Goal: Task Accomplishment & Management: Complete application form

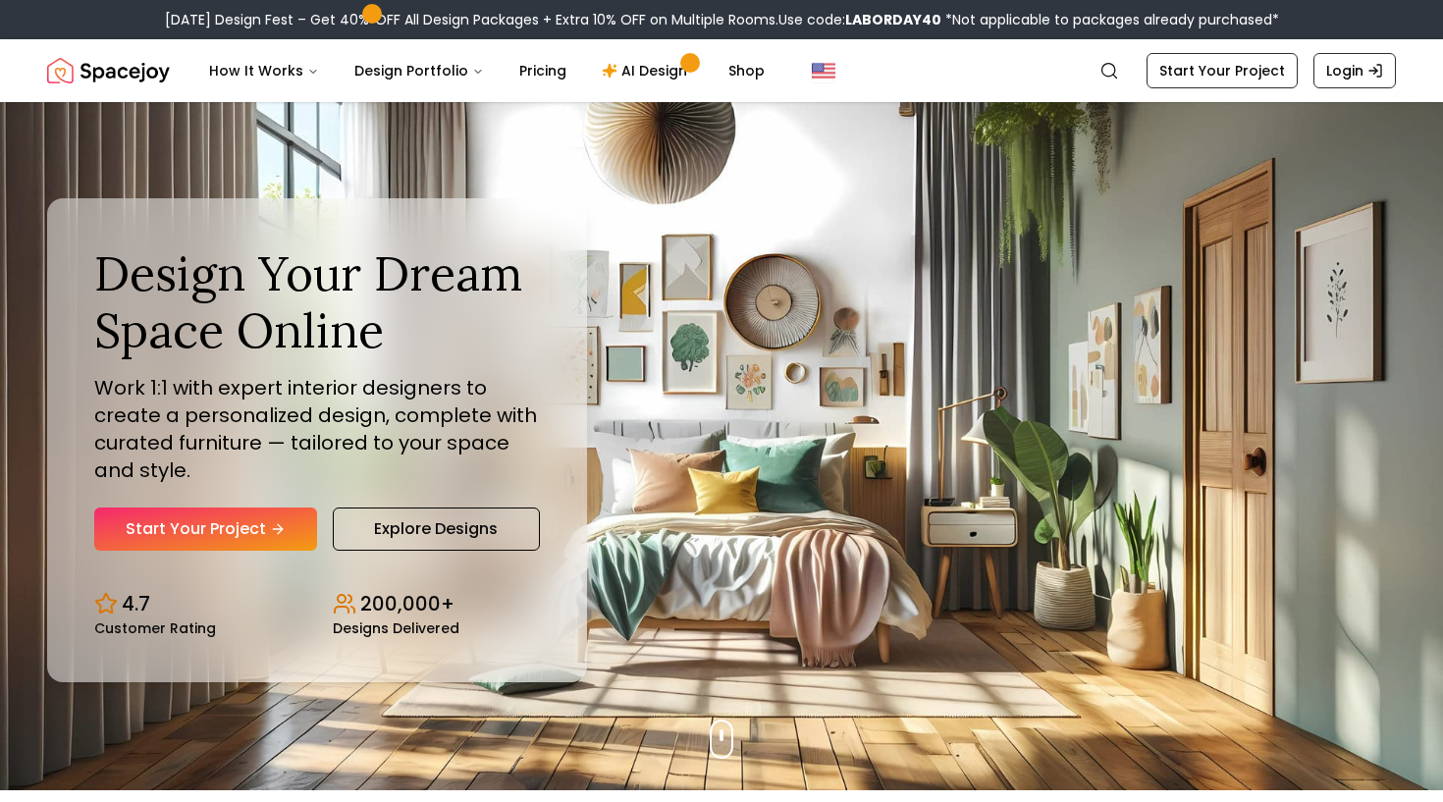
scroll to position [16, 0]
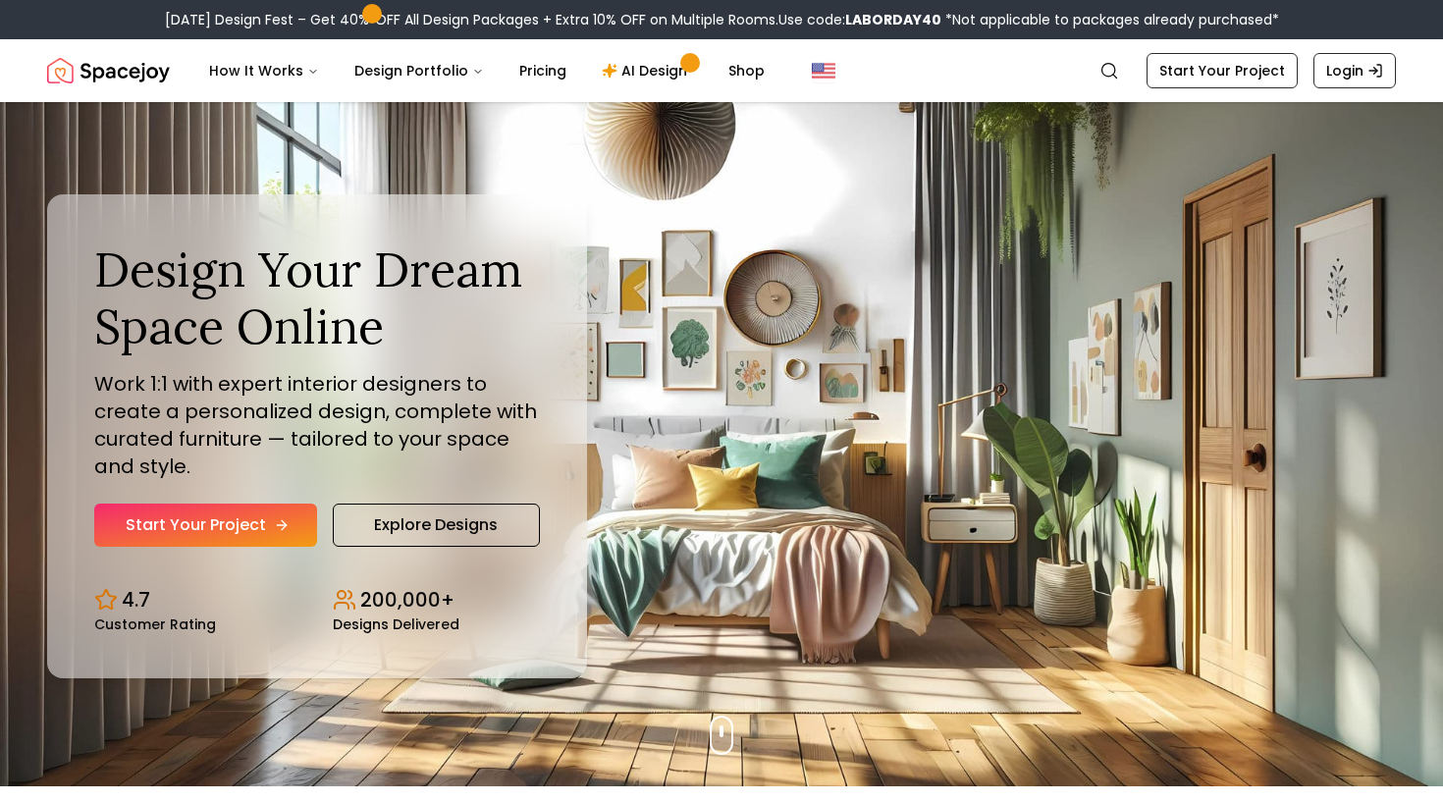
click at [188, 529] on link "Start Your Project" at bounding box center [205, 525] width 223 height 43
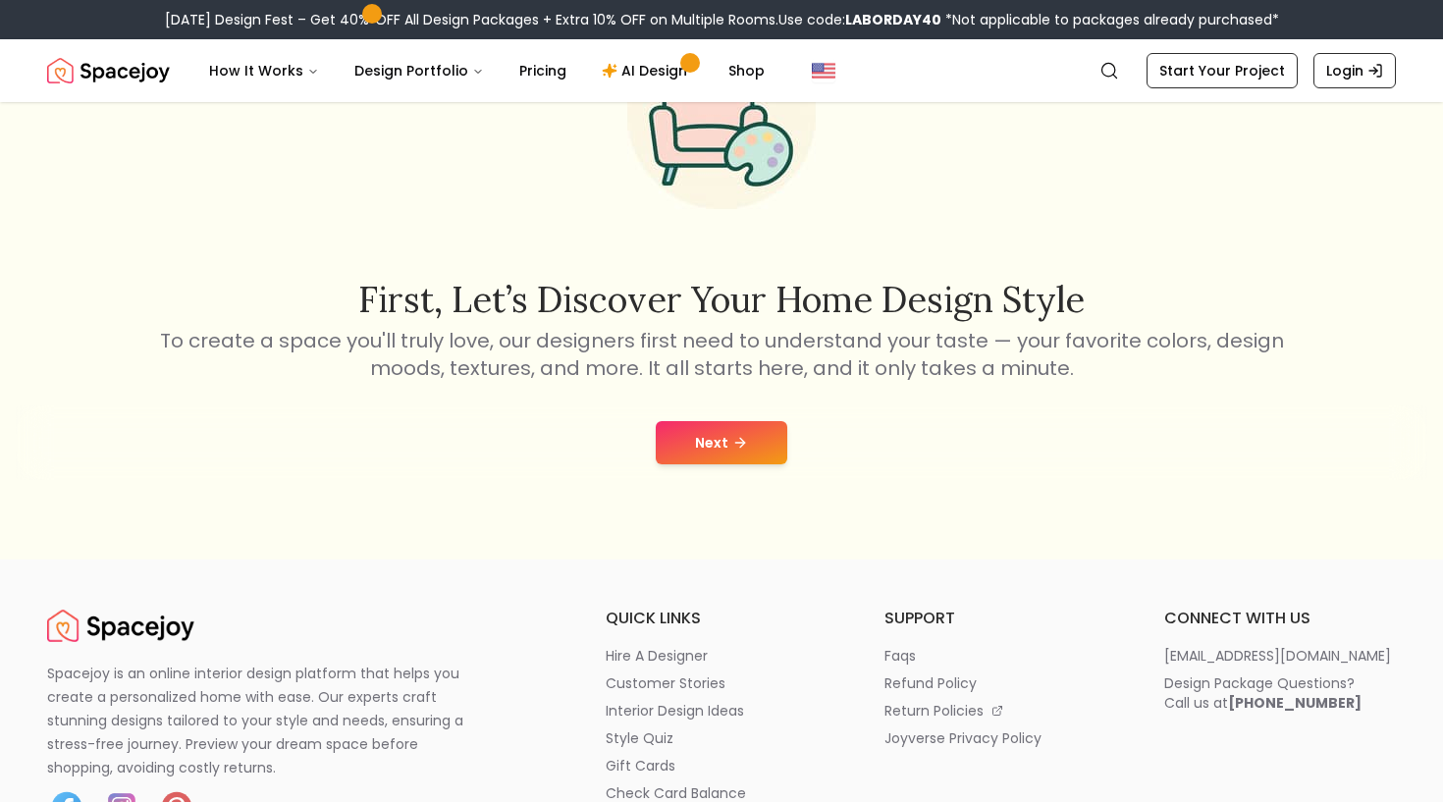
scroll to position [252, 0]
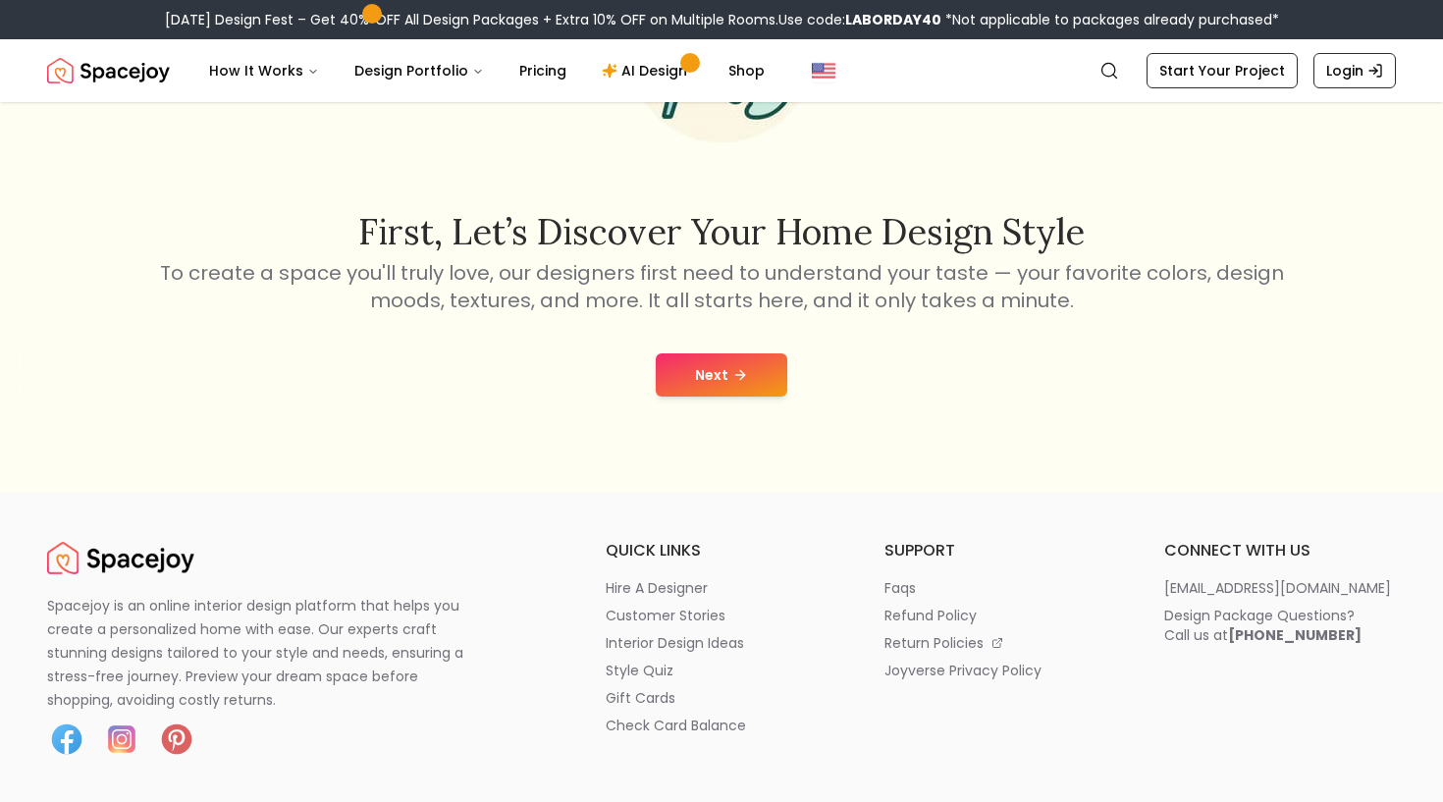
click at [730, 349] on div "Next" at bounding box center [722, 375] width 1412 height 75
click at [732, 367] on icon at bounding box center [740, 375] width 16 height 16
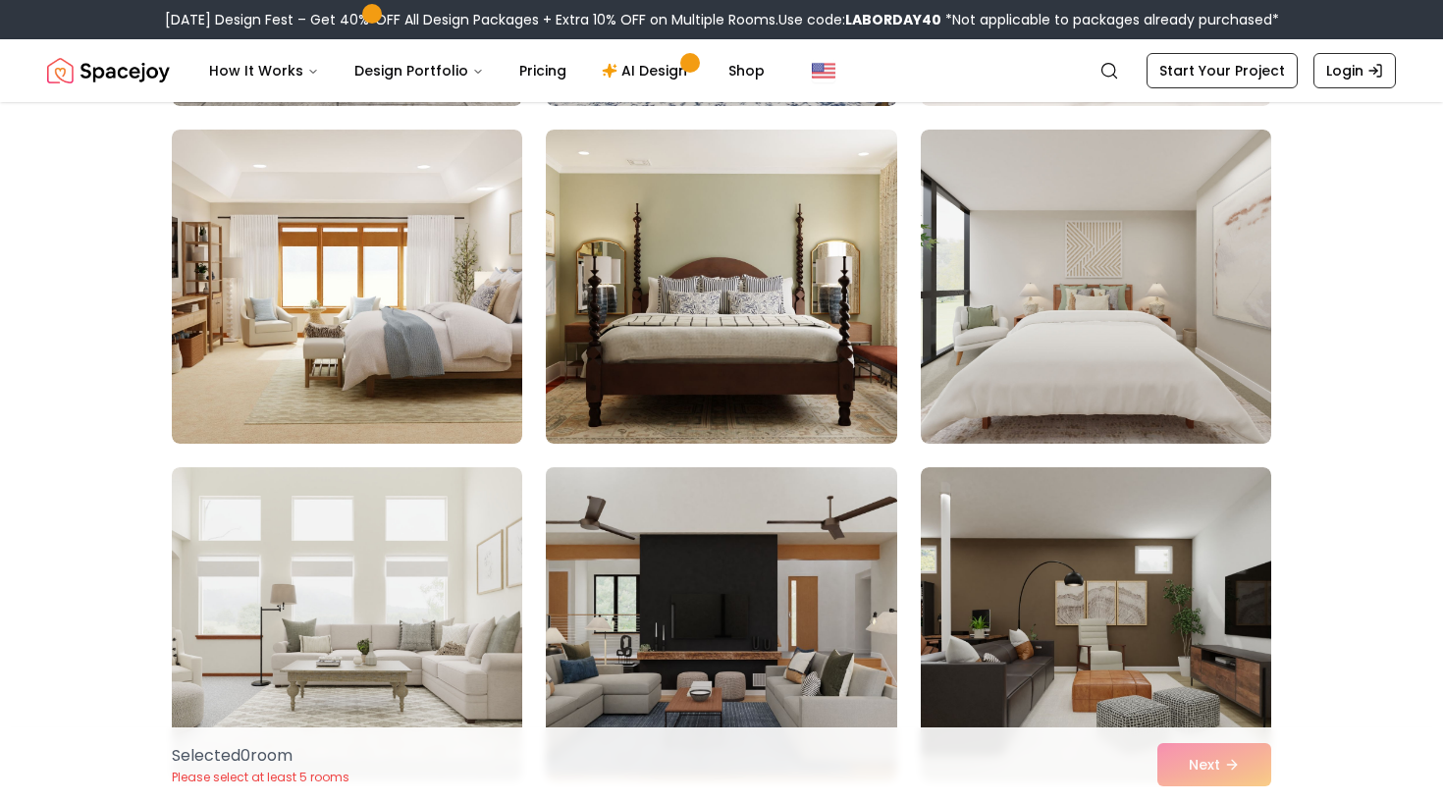
scroll to position [758, 0]
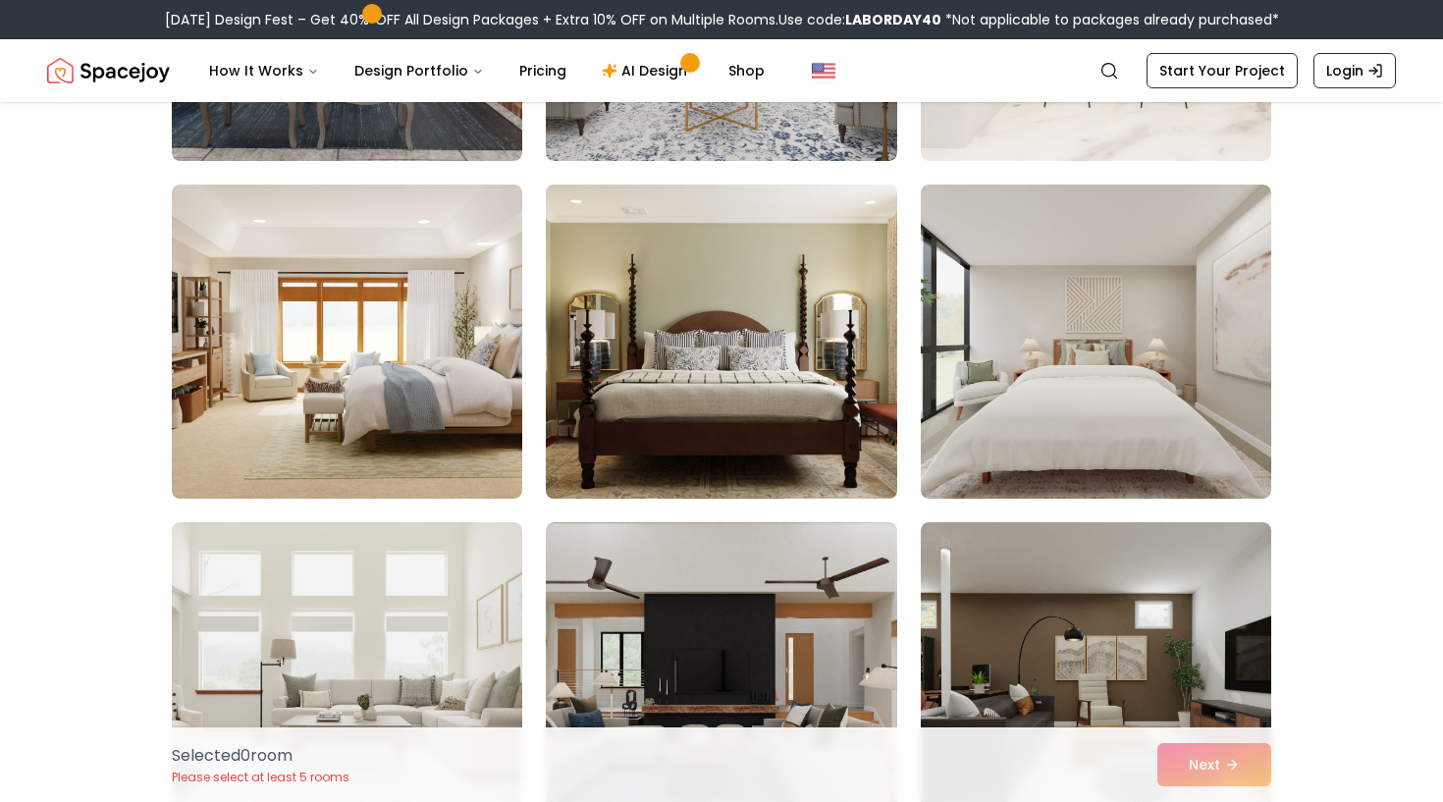
click at [697, 350] on img at bounding box center [721, 342] width 368 height 330
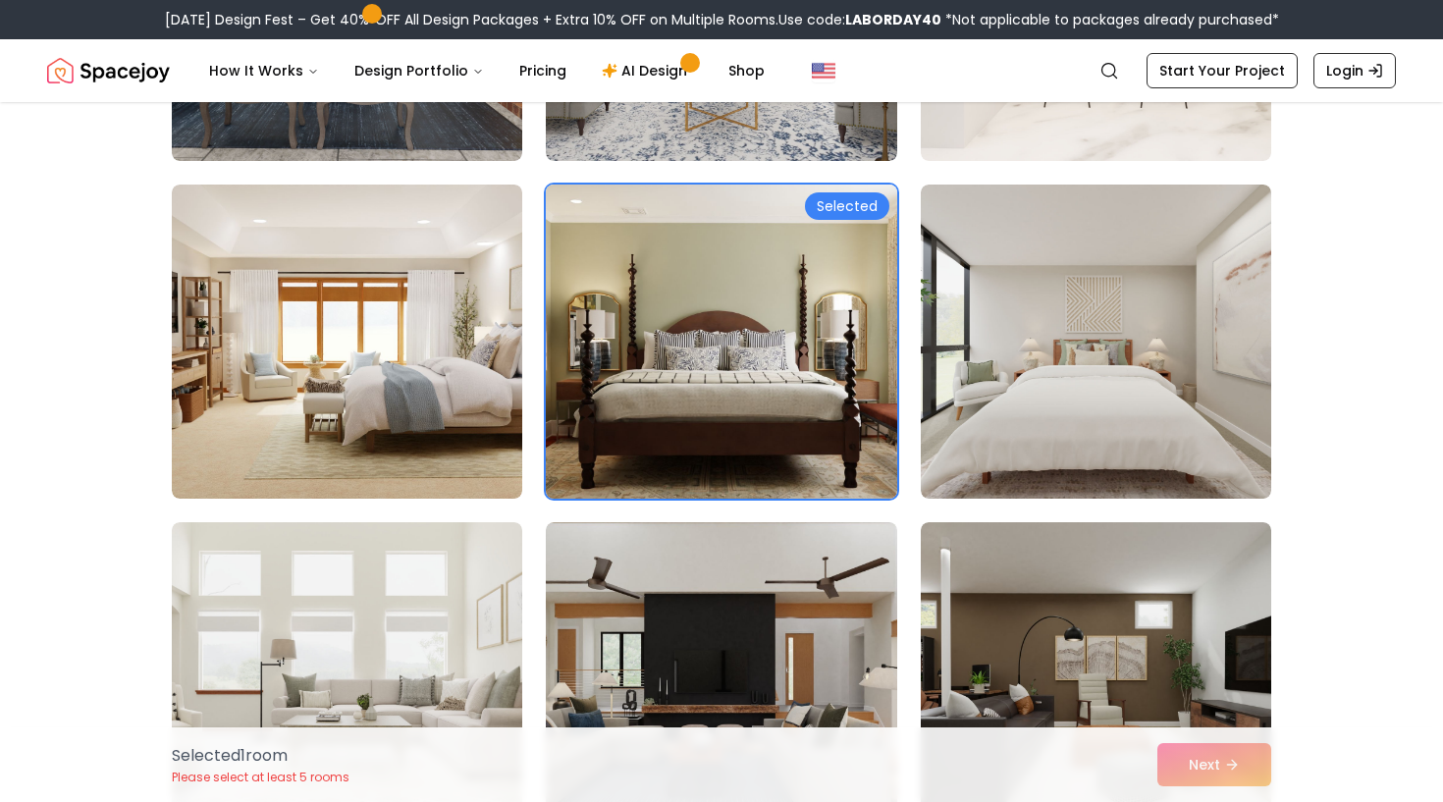
click at [871, 202] on div "Selected" at bounding box center [847, 205] width 84 height 27
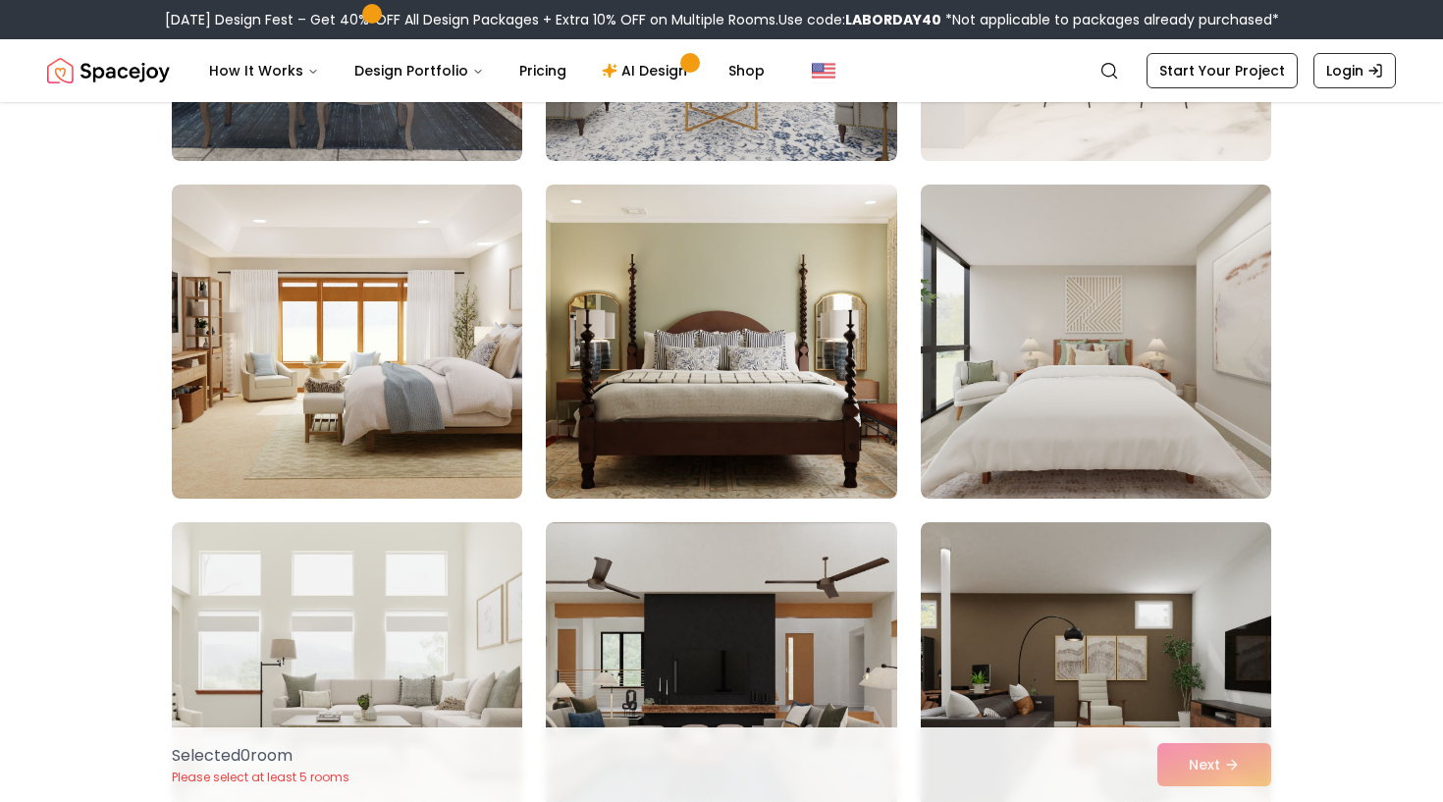
click at [793, 312] on img at bounding box center [721, 342] width 368 height 330
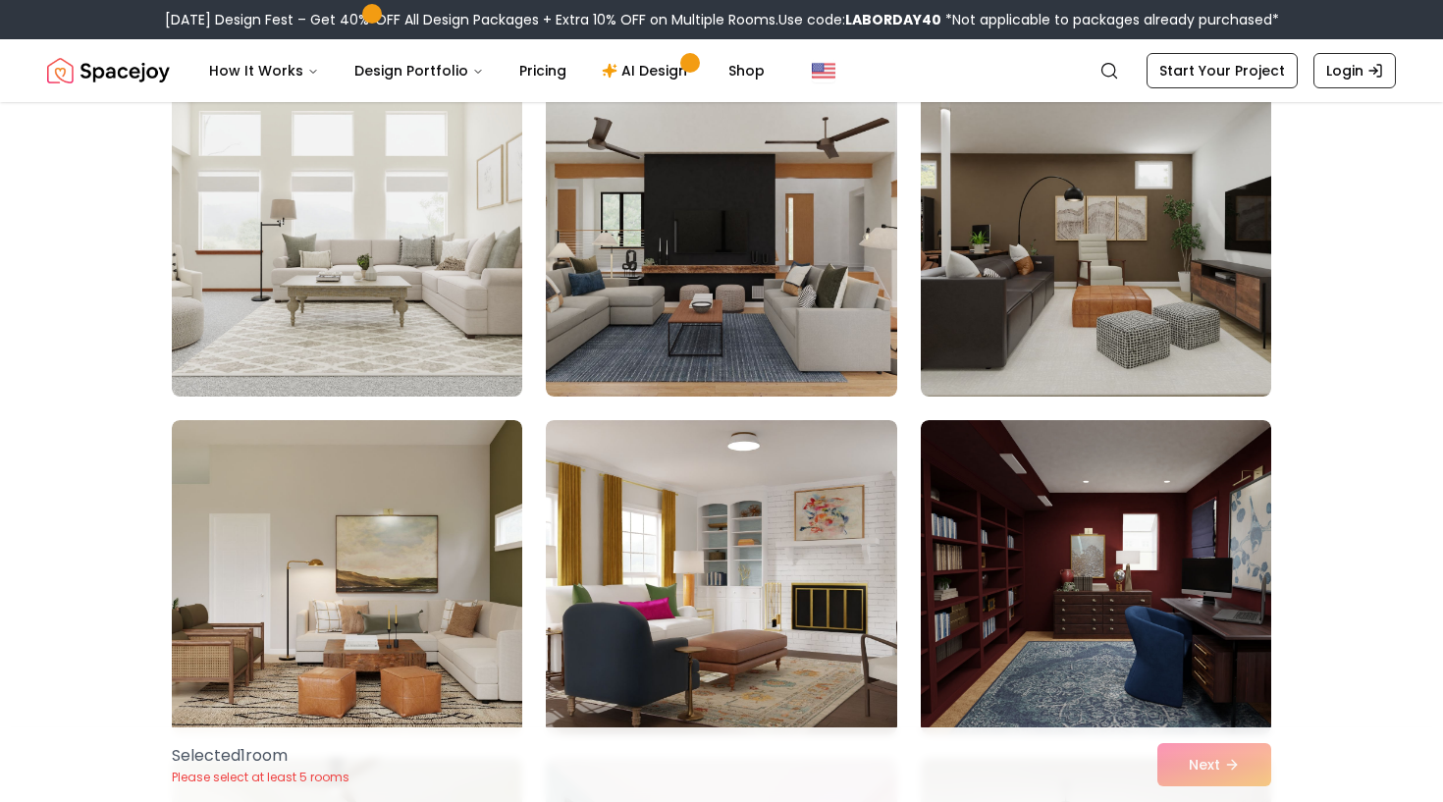
scroll to position [1061, 0]
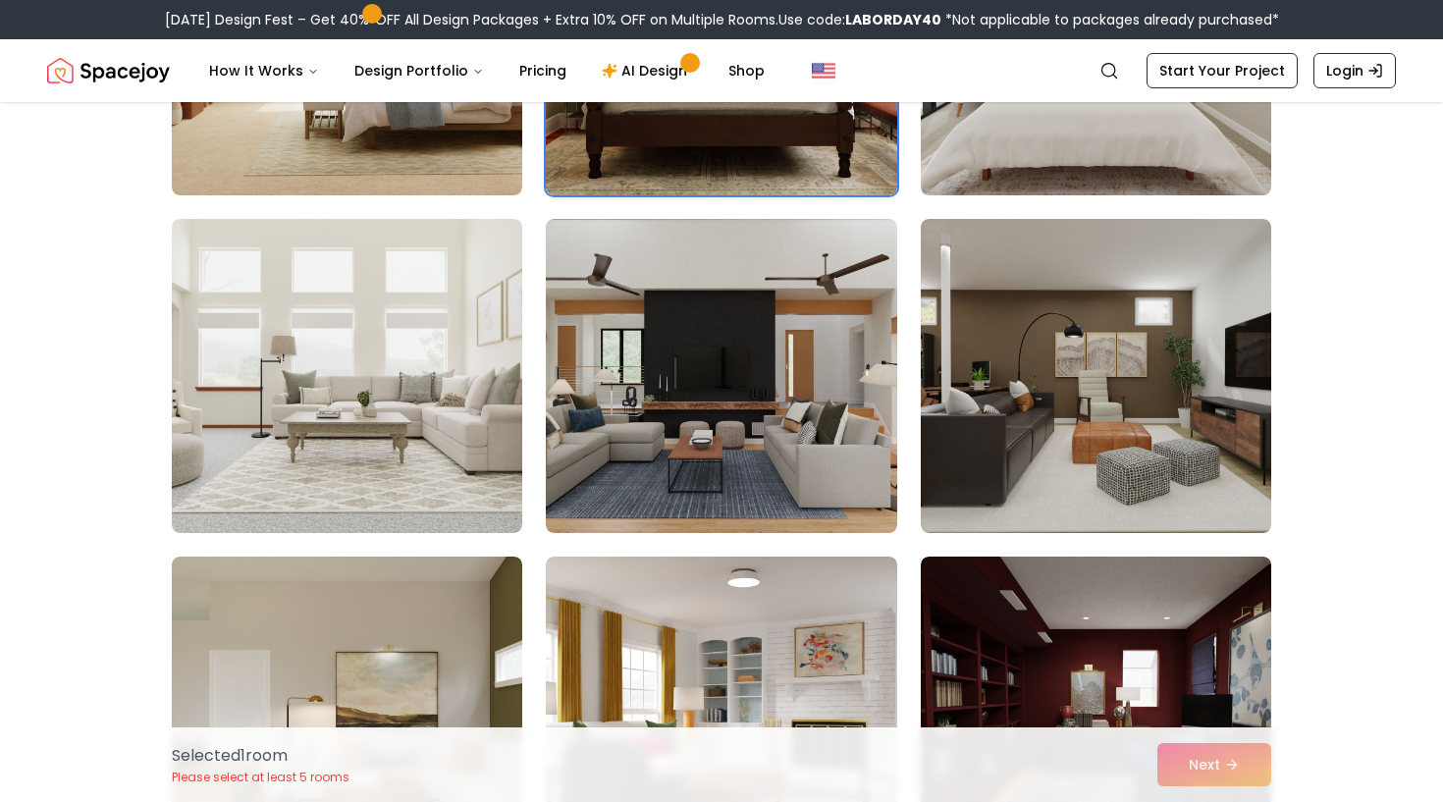
click at [1197, 752] on div "Selected 1 room Please select at least 5 rooms Next" at bounding box center [721, 764] width 1131 height 75
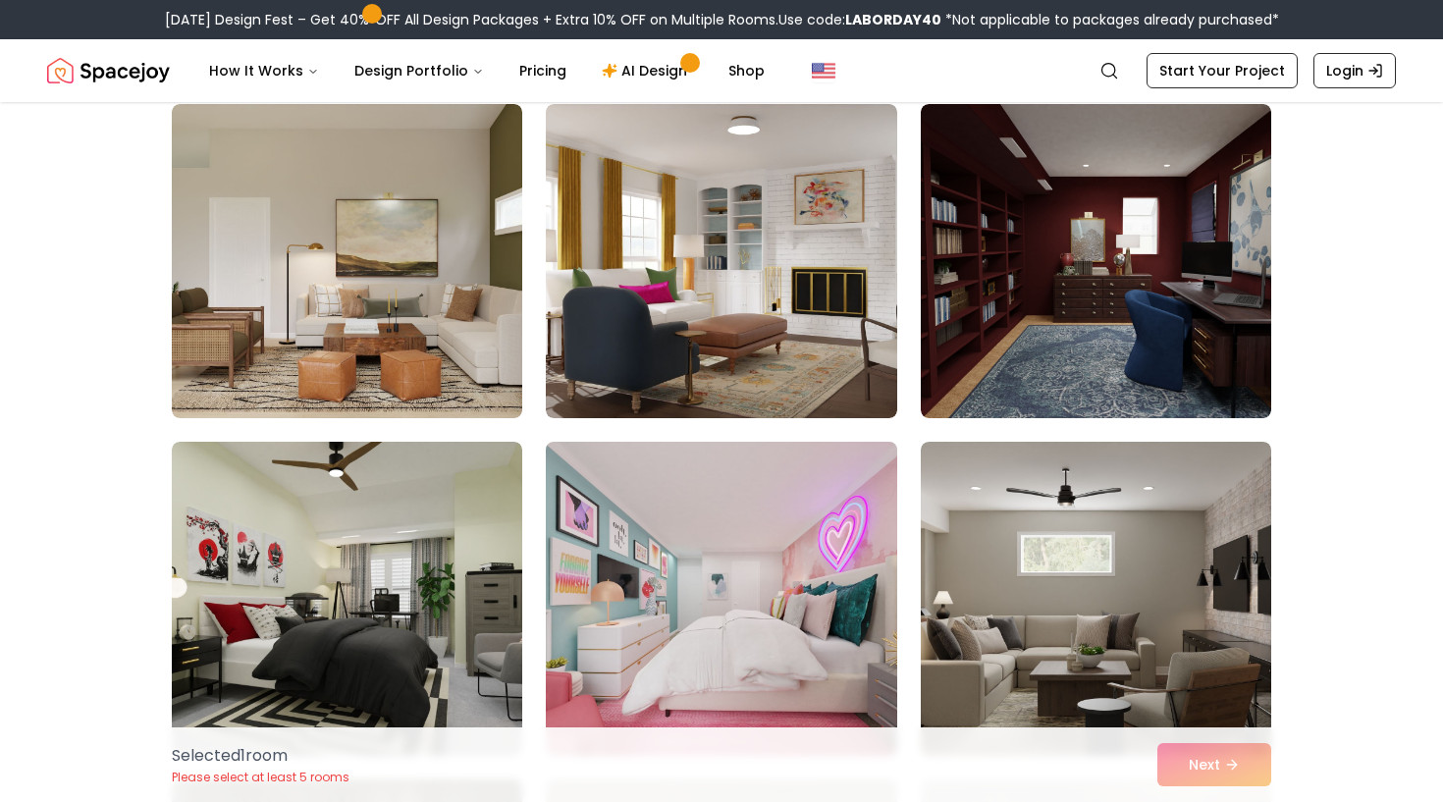
scroll to position [1603, 0]
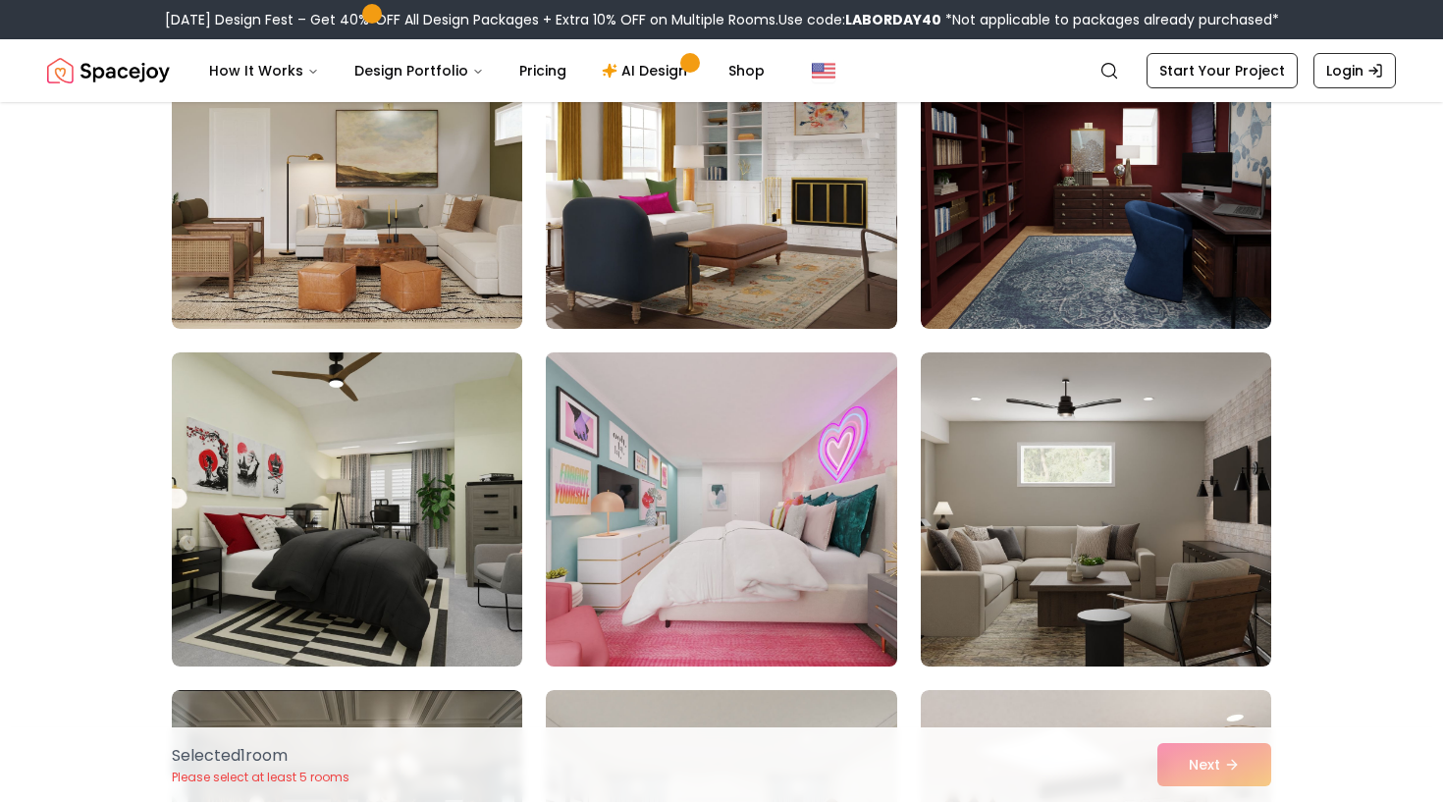
click at [800, 587] on img at bounding box center [721, 510] width 368 height 330
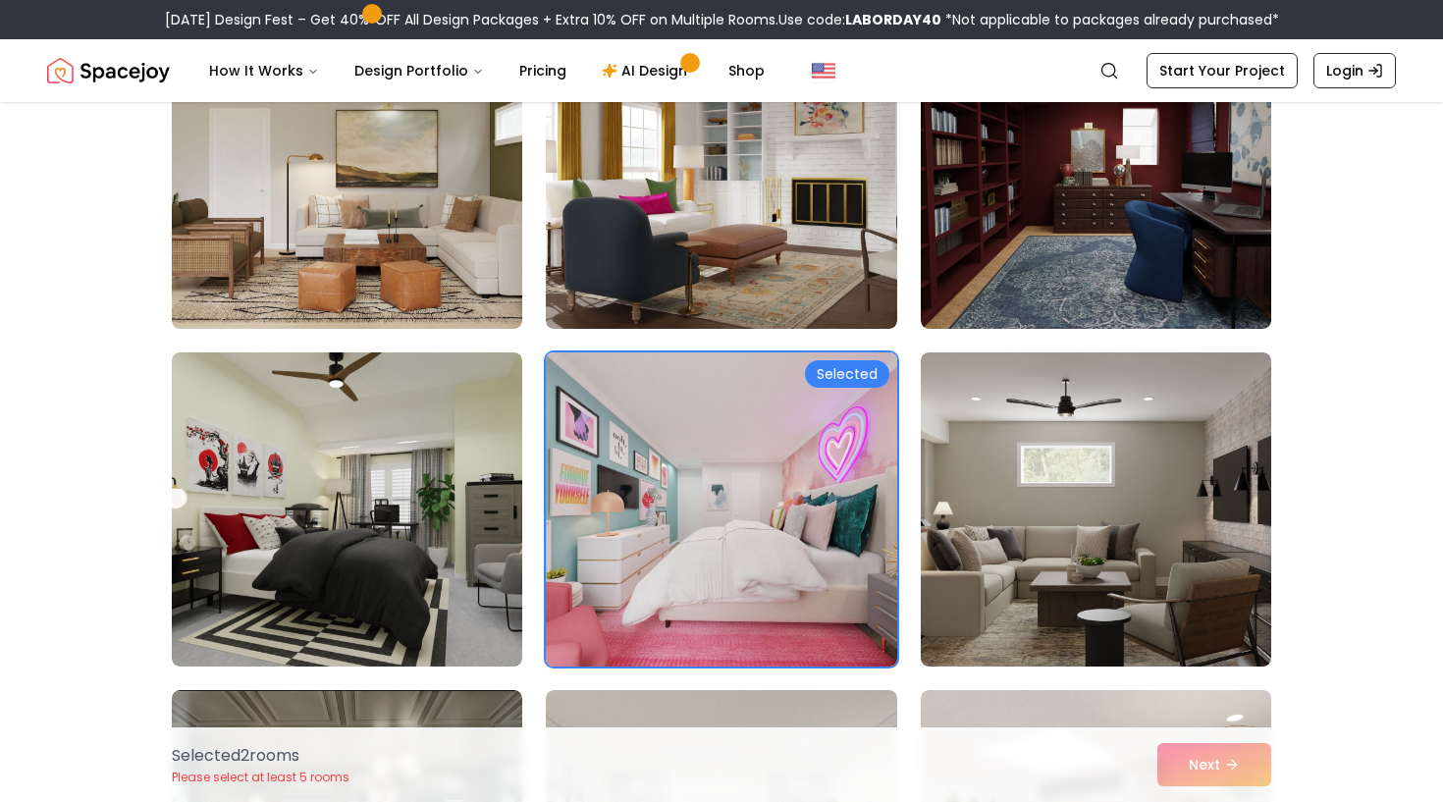
click at [835, 367] on div "Selected" at bounding box center [847, 373] width 84 height 27
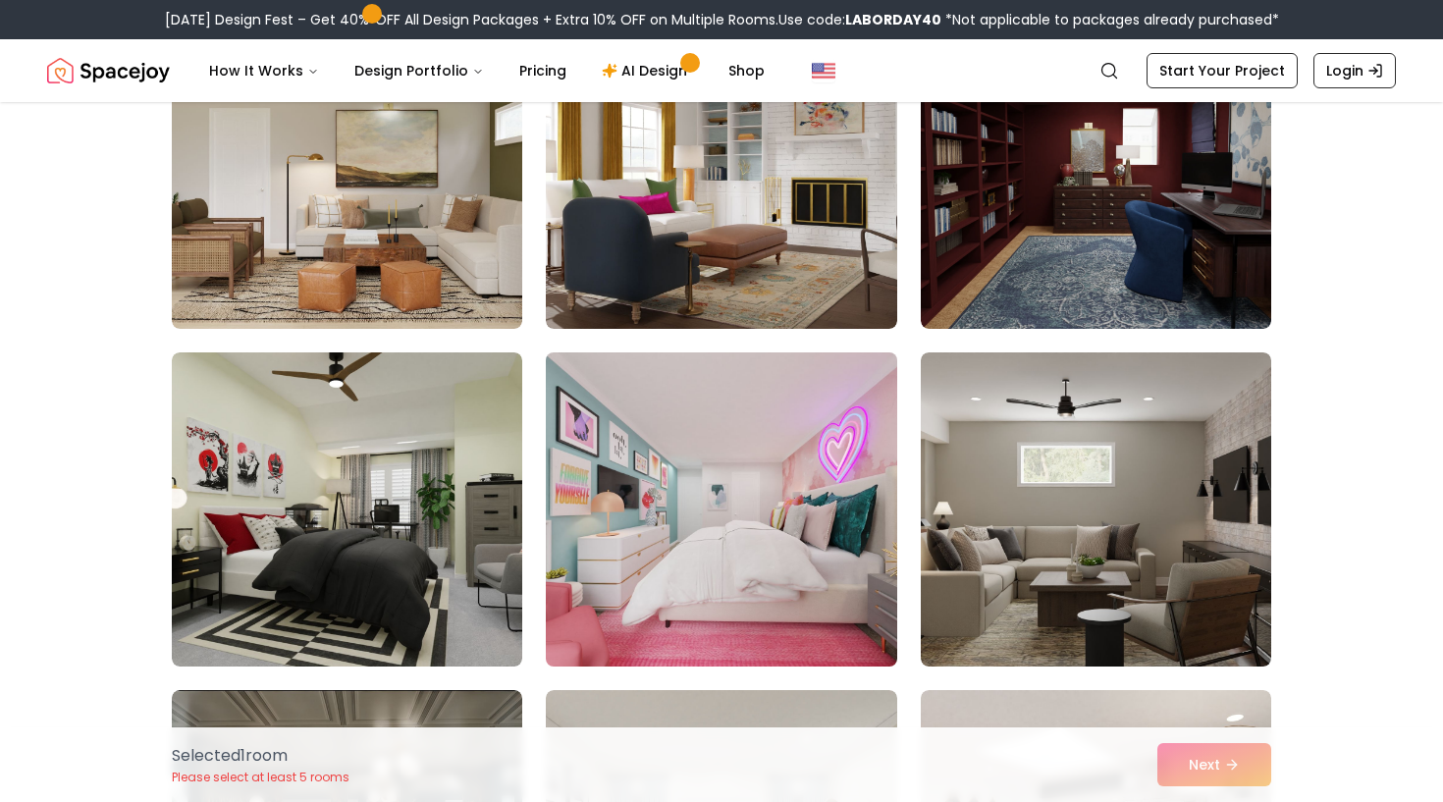
click at [890, 555] on img at bounding box center [721, 510] width 368 height 330
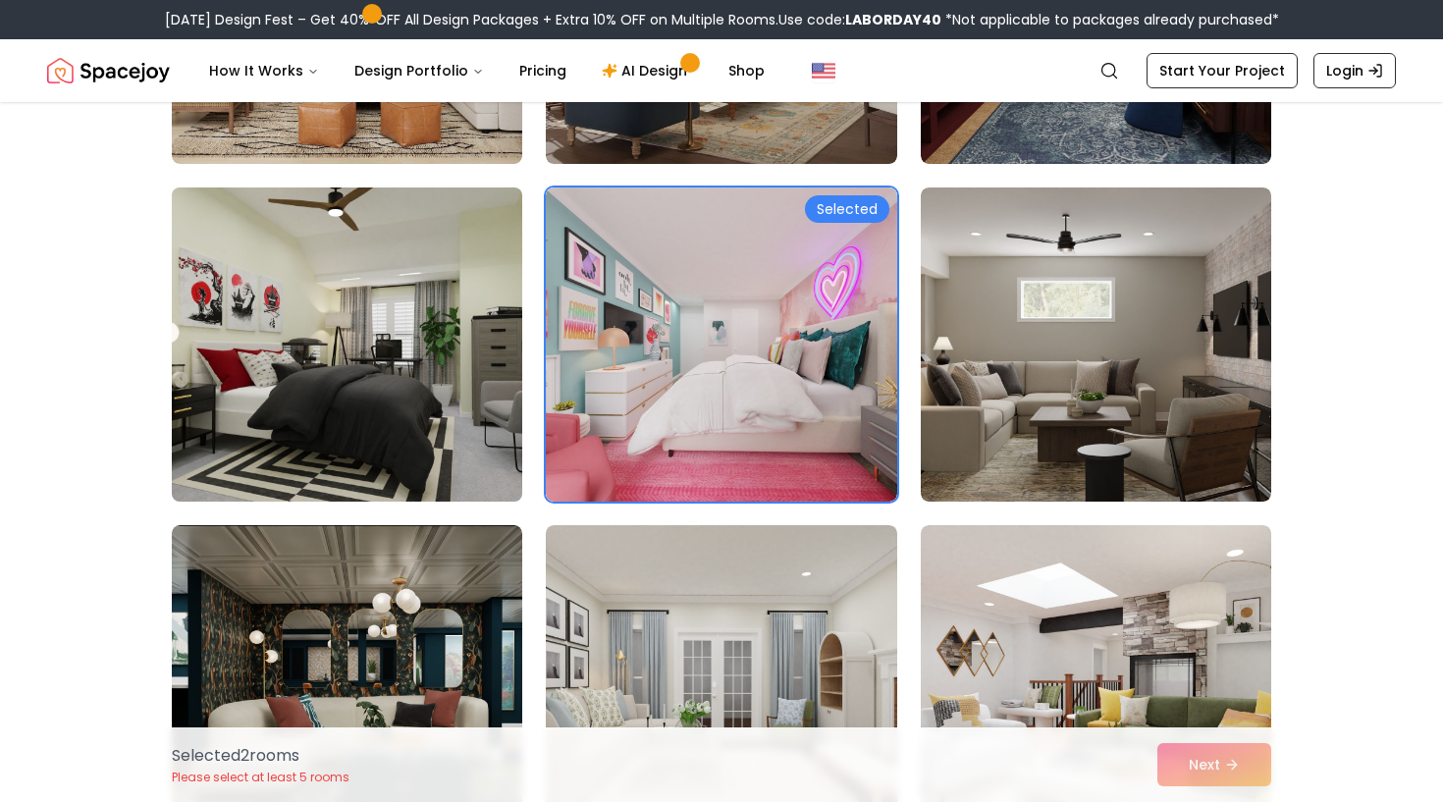
click at [453, 393] on img at bounding box center [347, 345] width 368 height 330
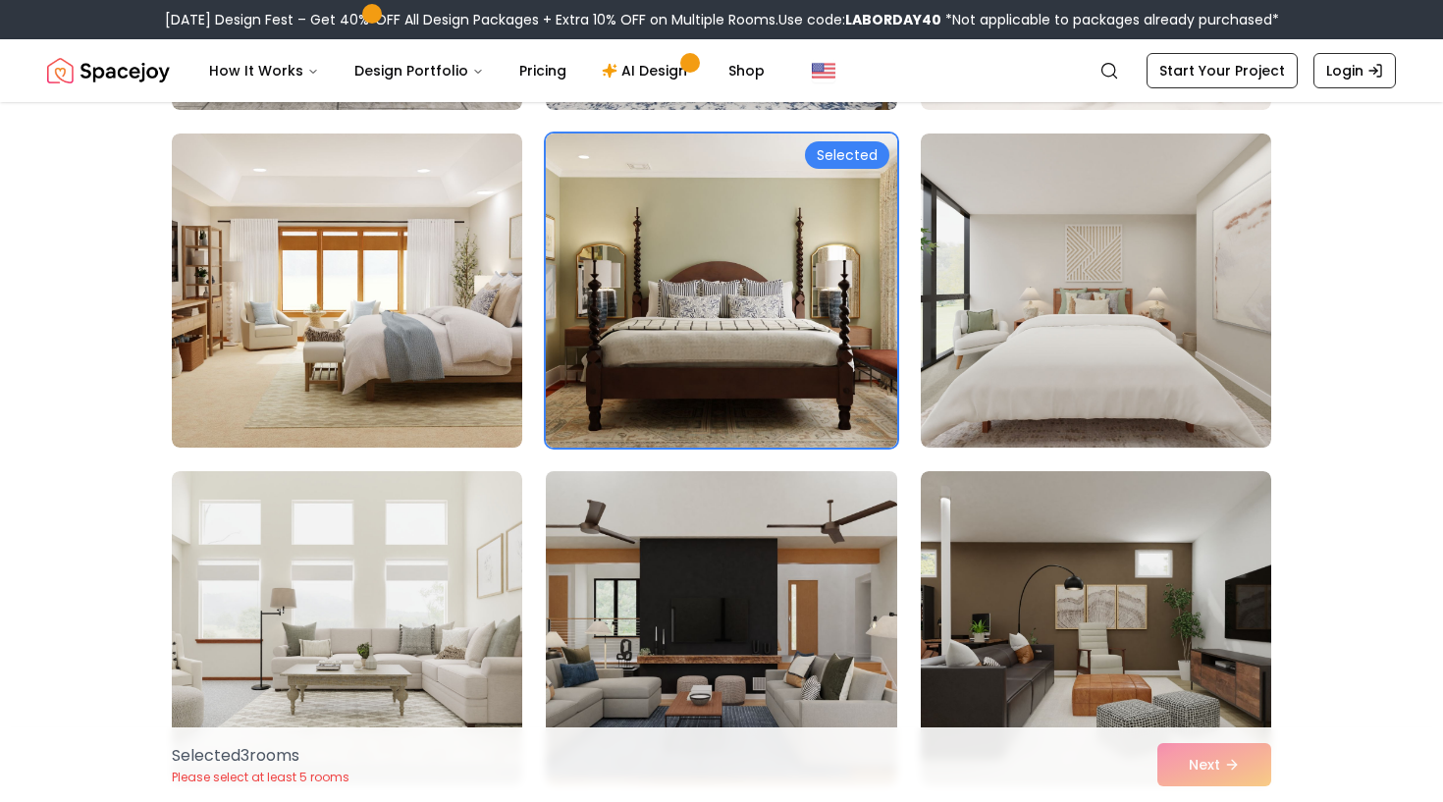
scroll to position [786, 0]
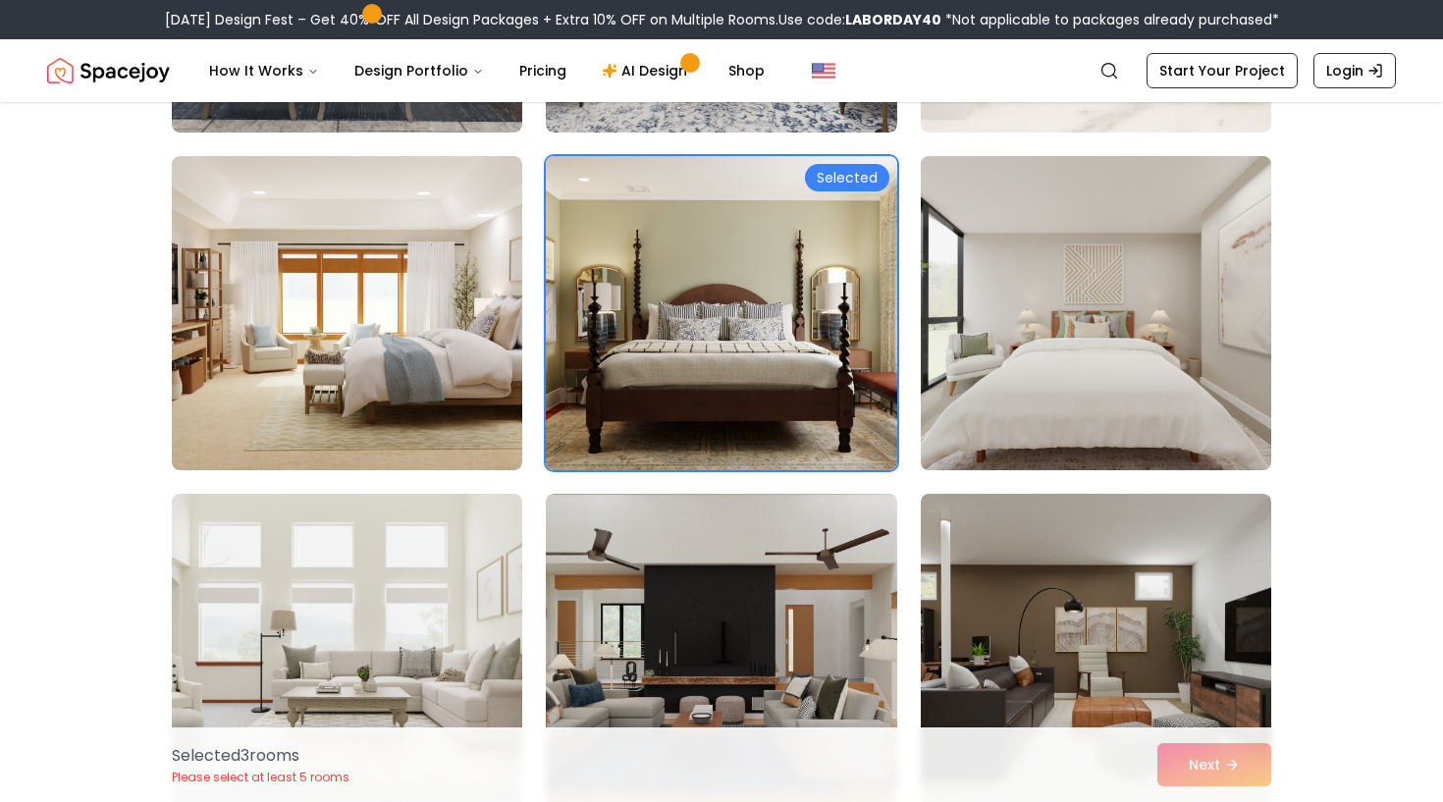
click at [1014, 336] on img at bounding box center [1096, 313] width 368 height 330
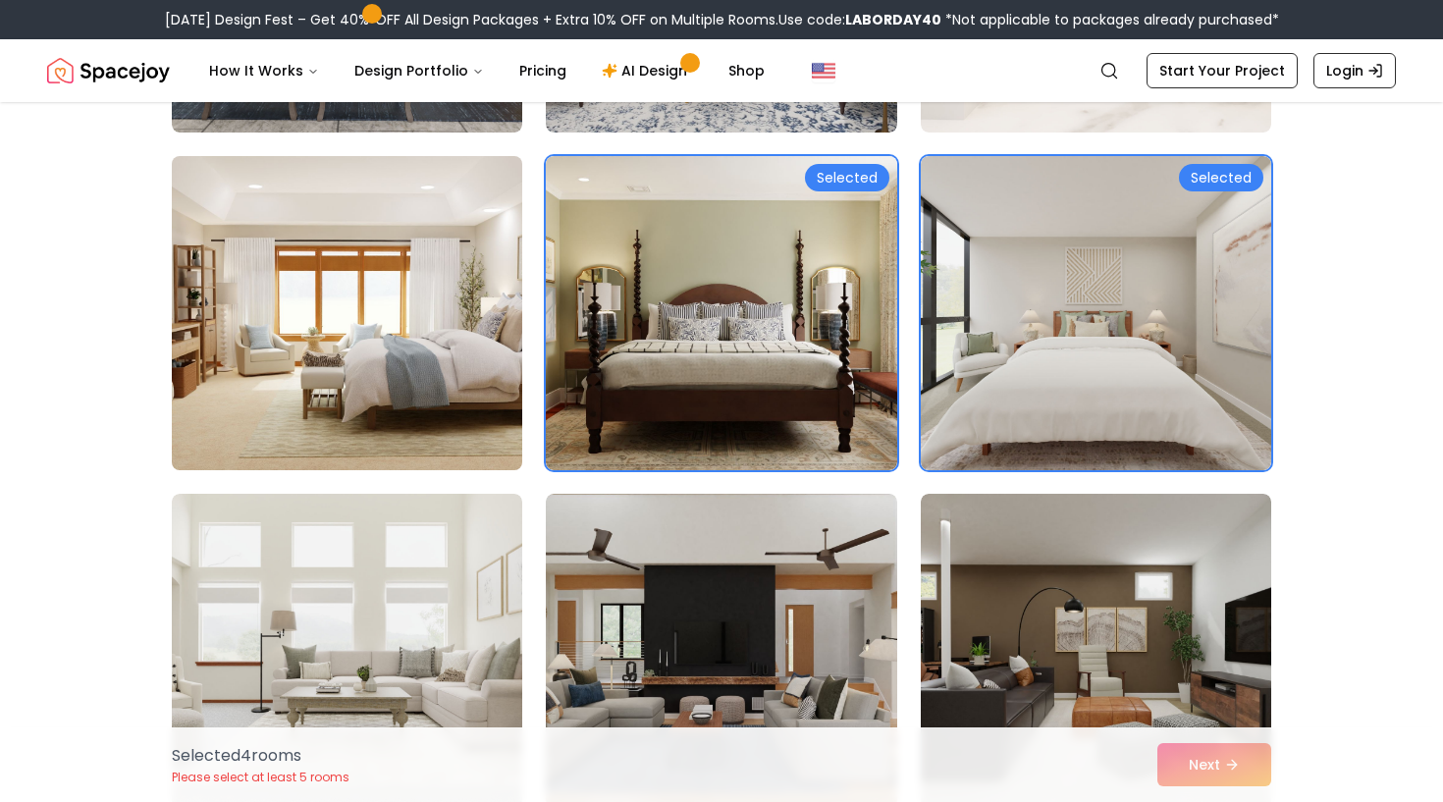
click at [407, 343] on img at bounding box center [347, 313] width 368 height 330
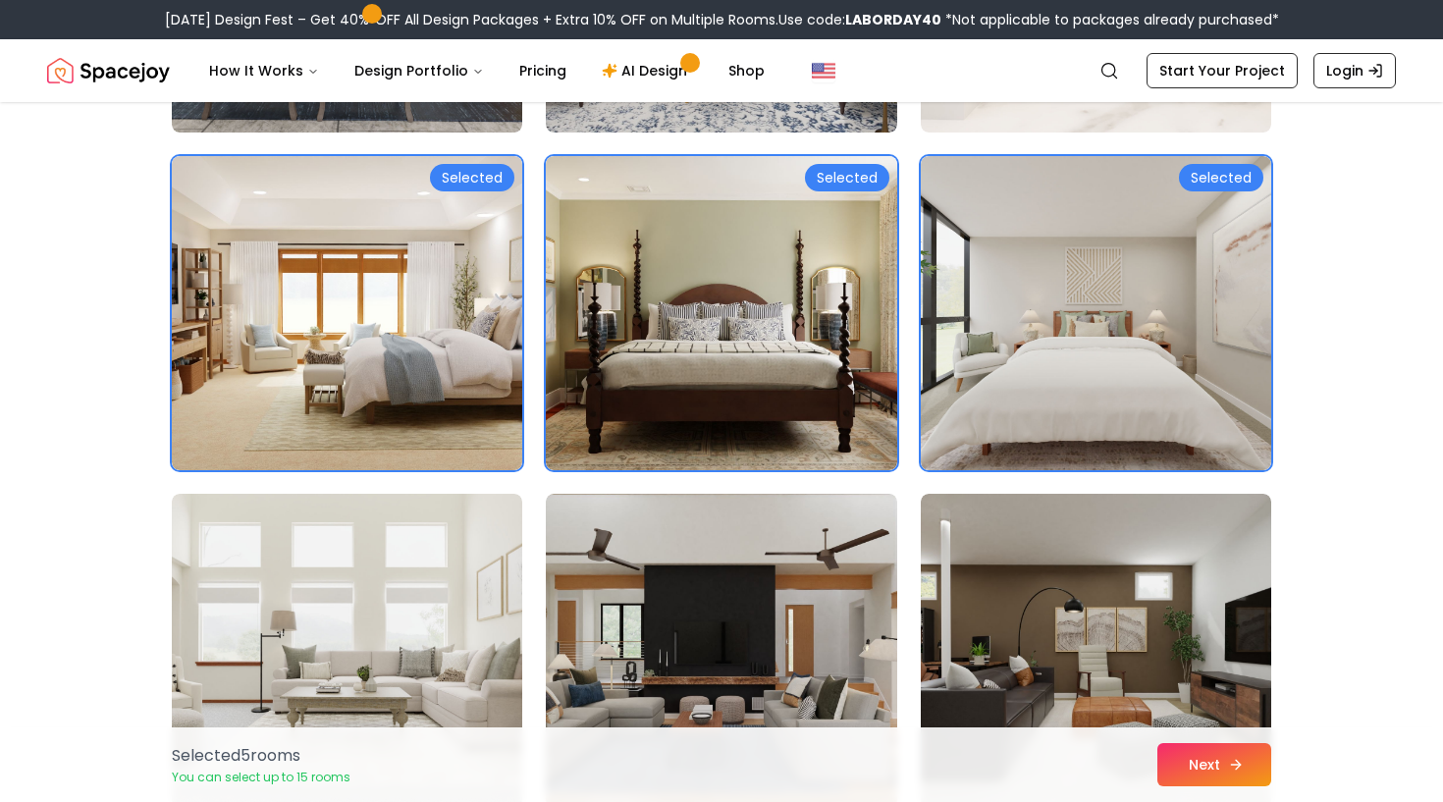
click at [1192, 771] on button "Next" at bounding box center [1214, 764] width 114 height 43
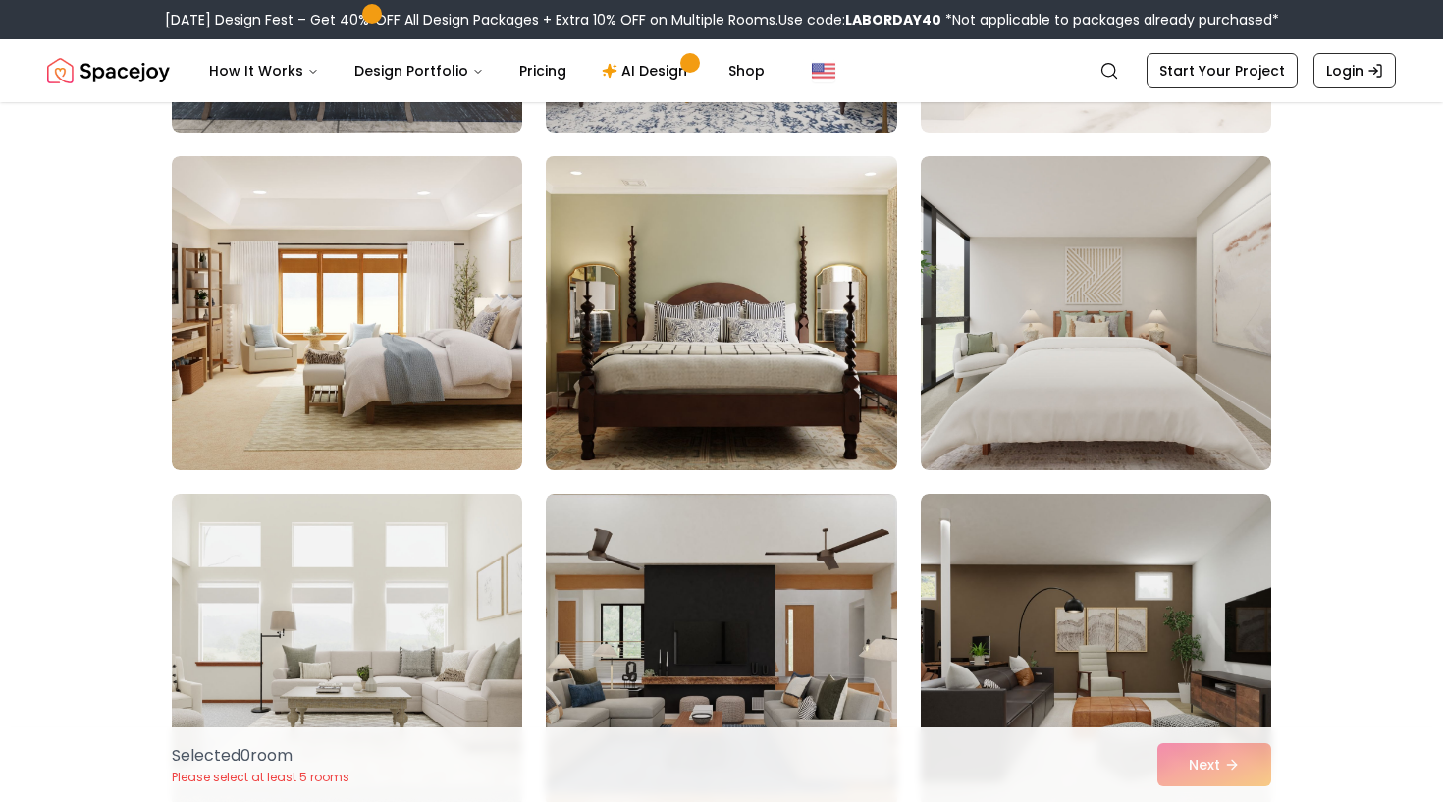
scroll to position [794, 0]
